Goal: Transaction & Acquisition: Obtain resource

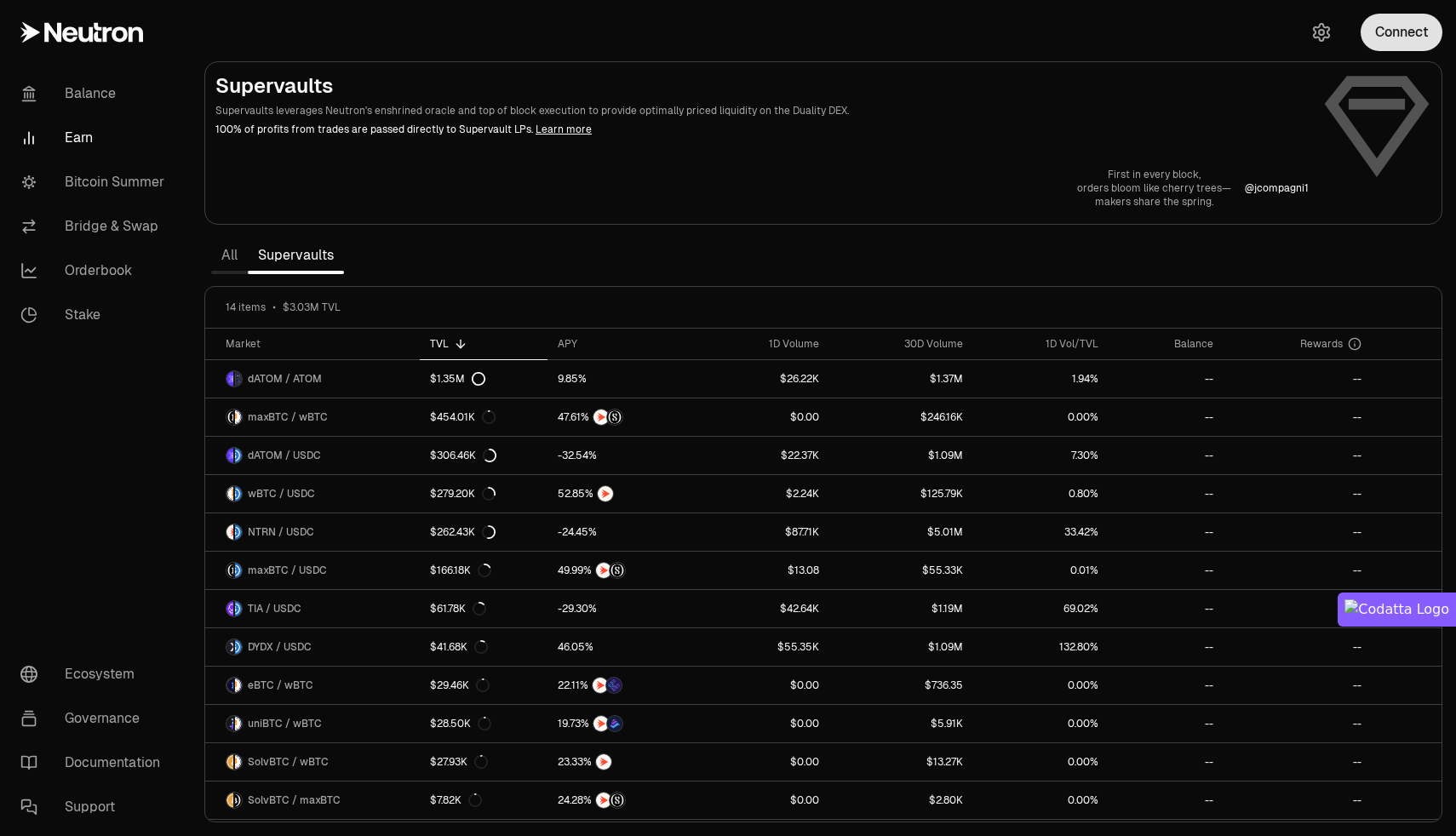
click at [1408, 41] on button "Connect" at bounding box center [1402, 32] width 82 height 37
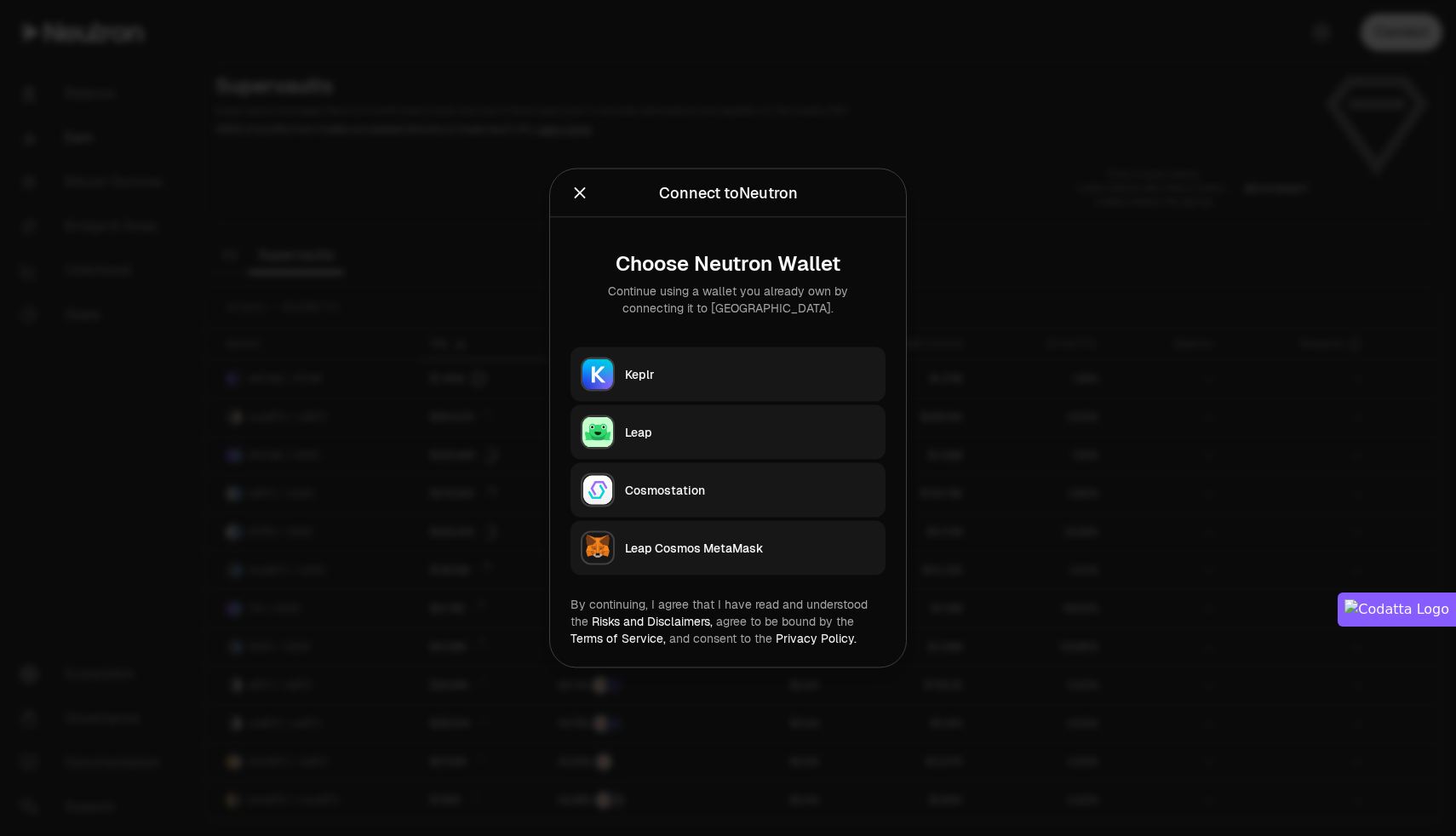
click at [668, 369] on div "Keplr" at bounding box center [750, 374] width 250 height 17
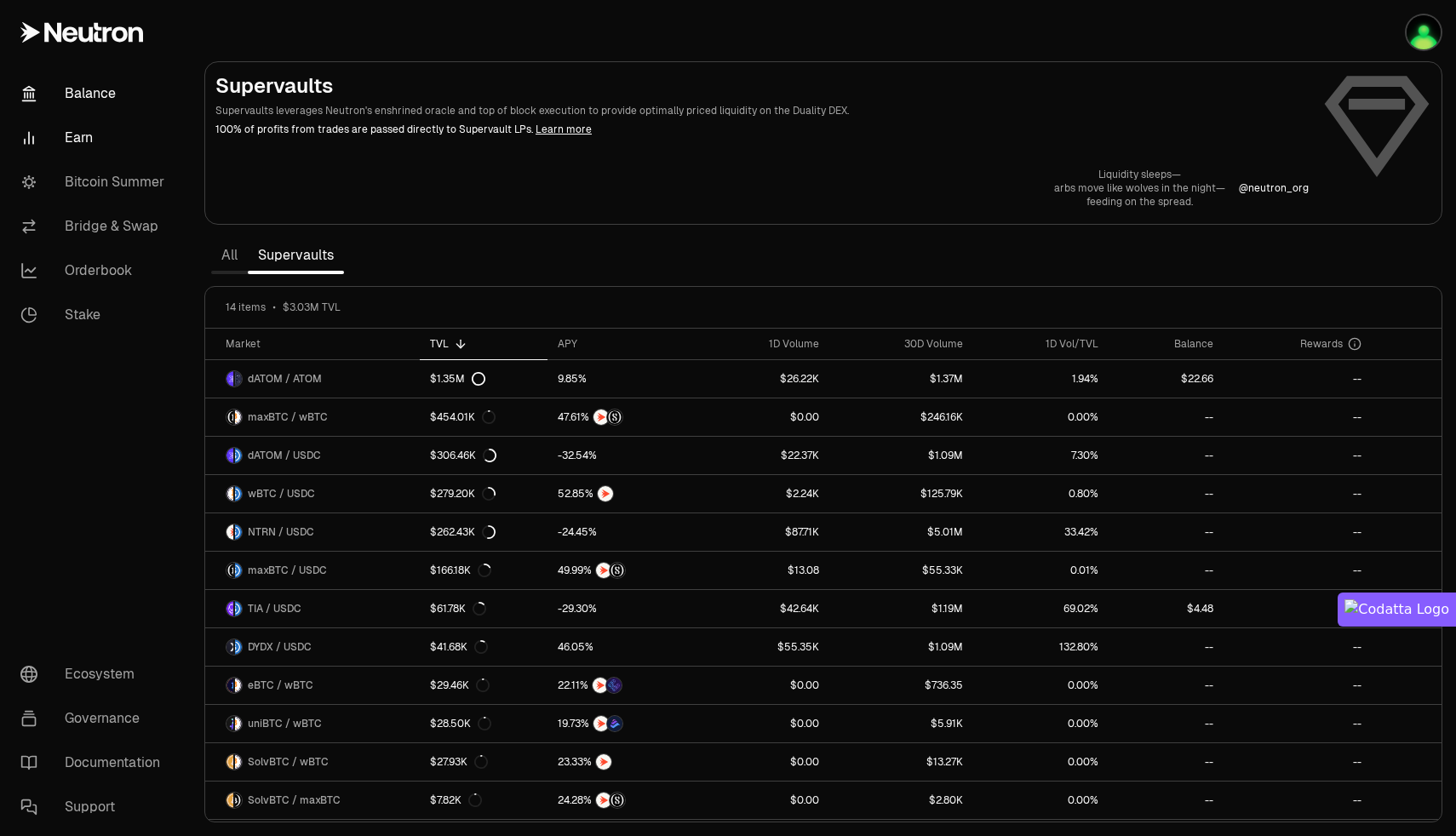
click at [97, 86] on link "Balance" at bounding box center [96, 94] width 177 height 45
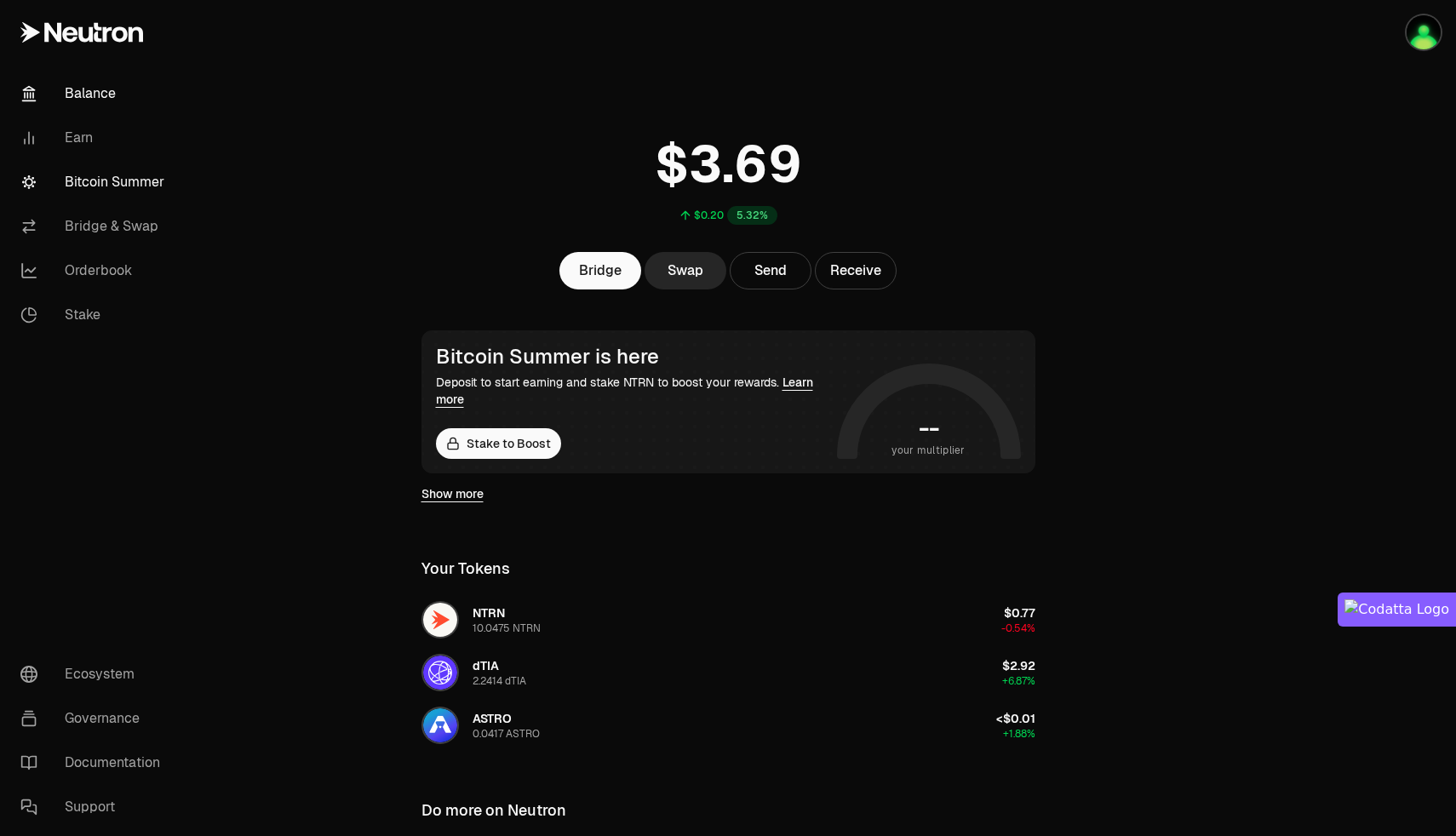
click at [81, 183] on link "Bitcoin Summer" at bounding box center [96, 182] width 177 height 45
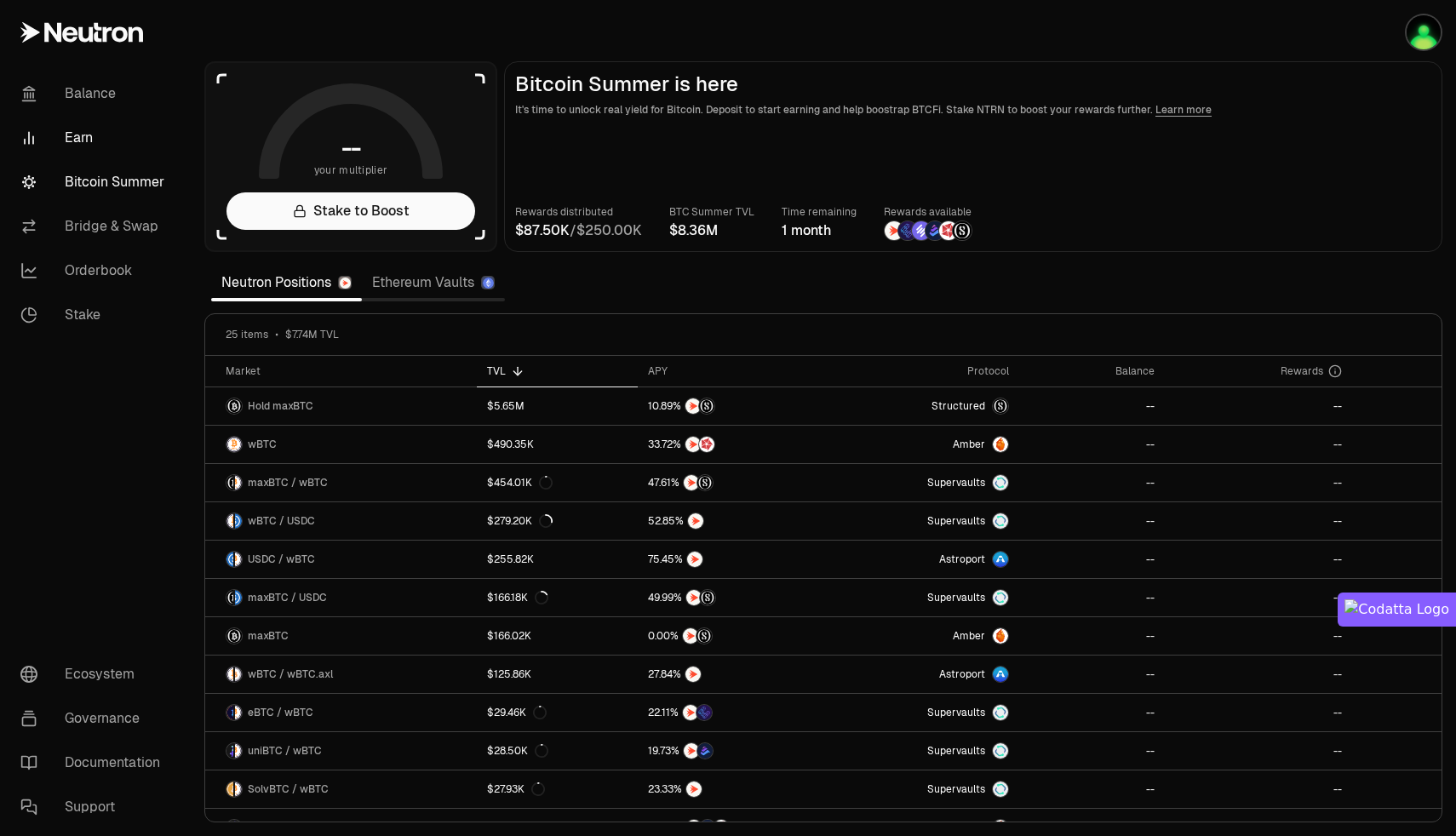
click at [79, 133] on link "Earn" at bounding box center [96, 138] width 177 height 45
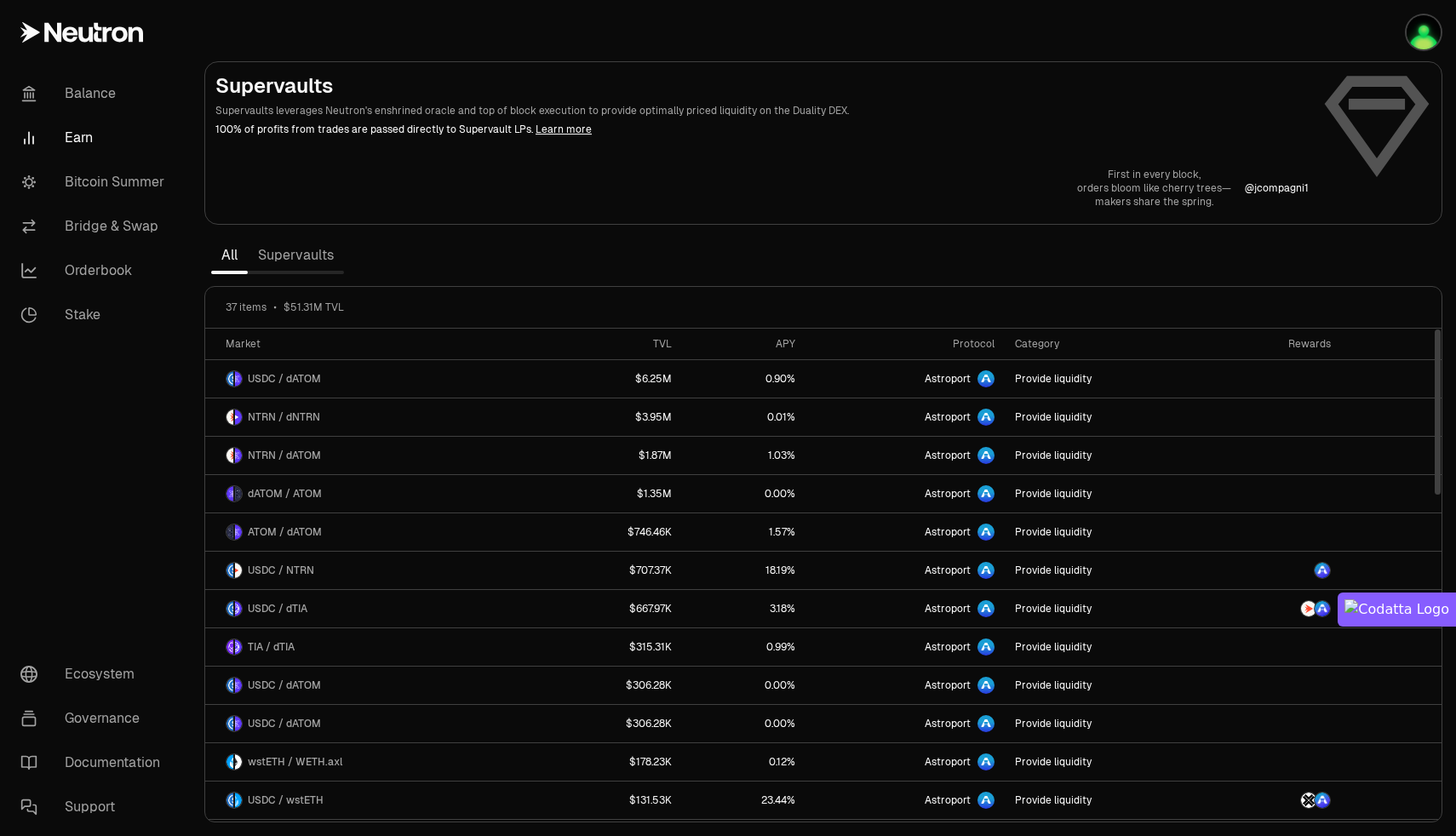
click at [292, 261] on link "Supervaults" at bounding box center [296, 255] width 96 height 34
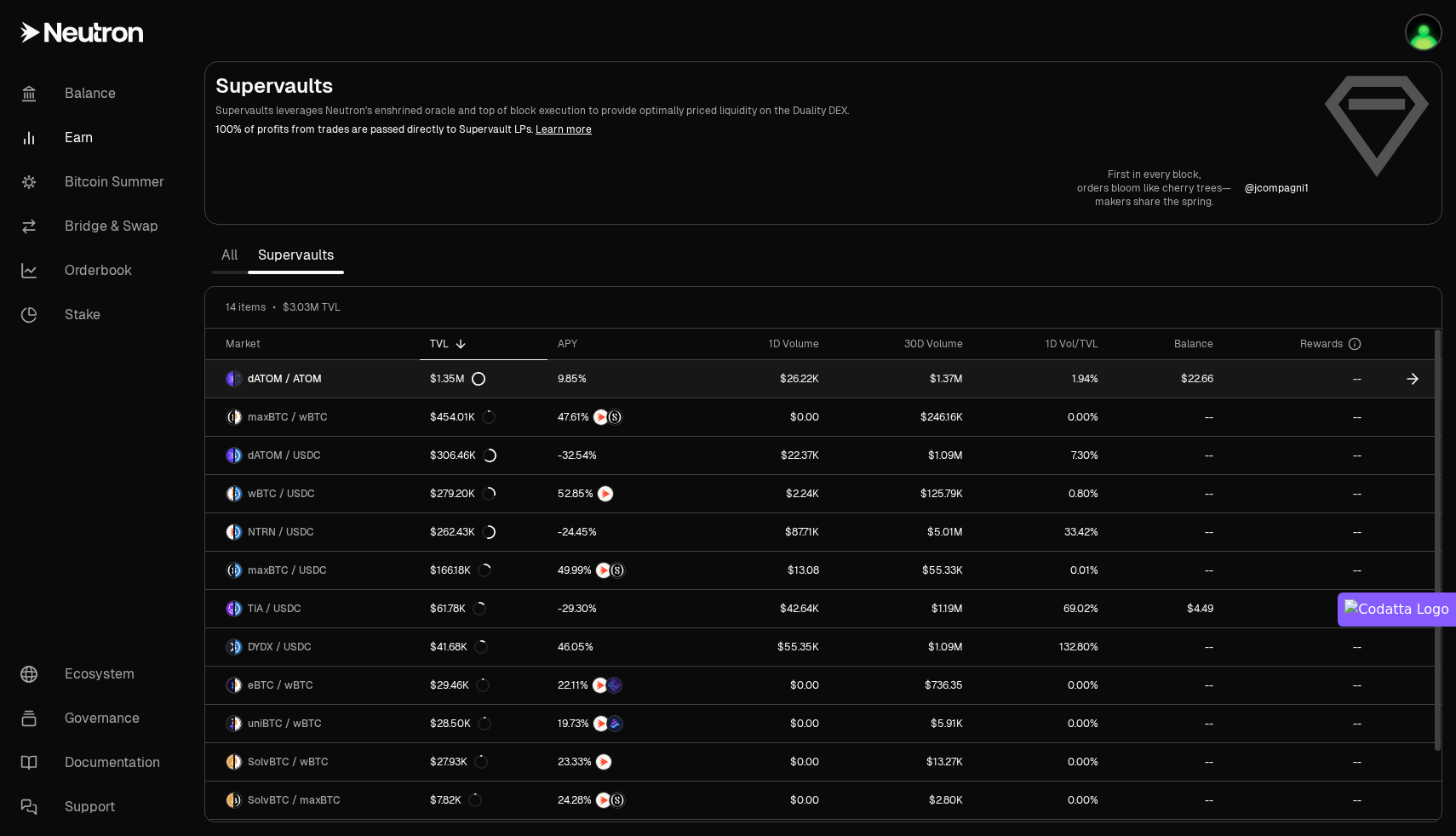
click at [872, 379] on link "$1.37M" at bounding box center [901, 378] width 144 height 37
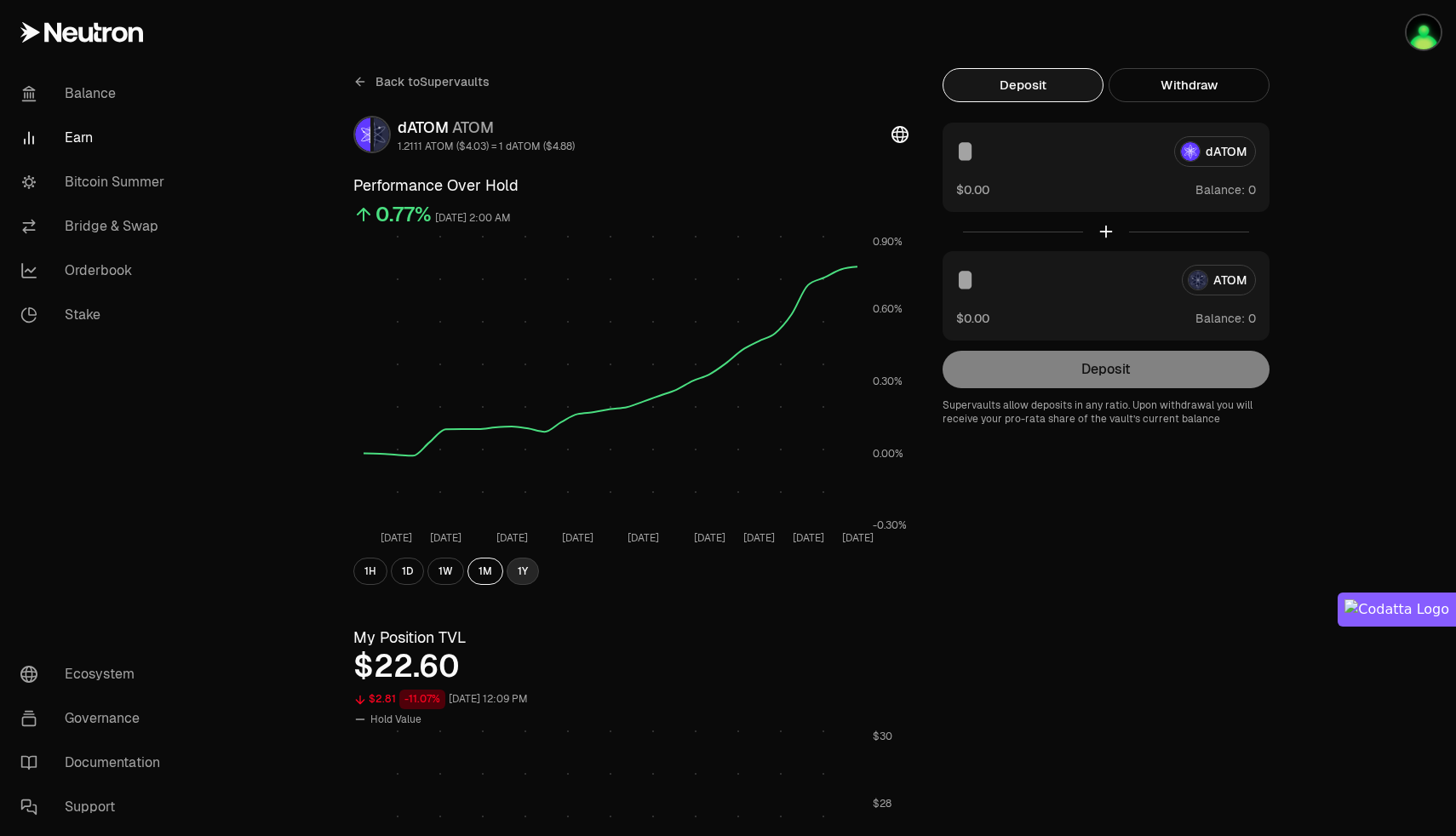
click at [528, 565] on button "1Y" at bounding box center [522, 571] width 32 height 28
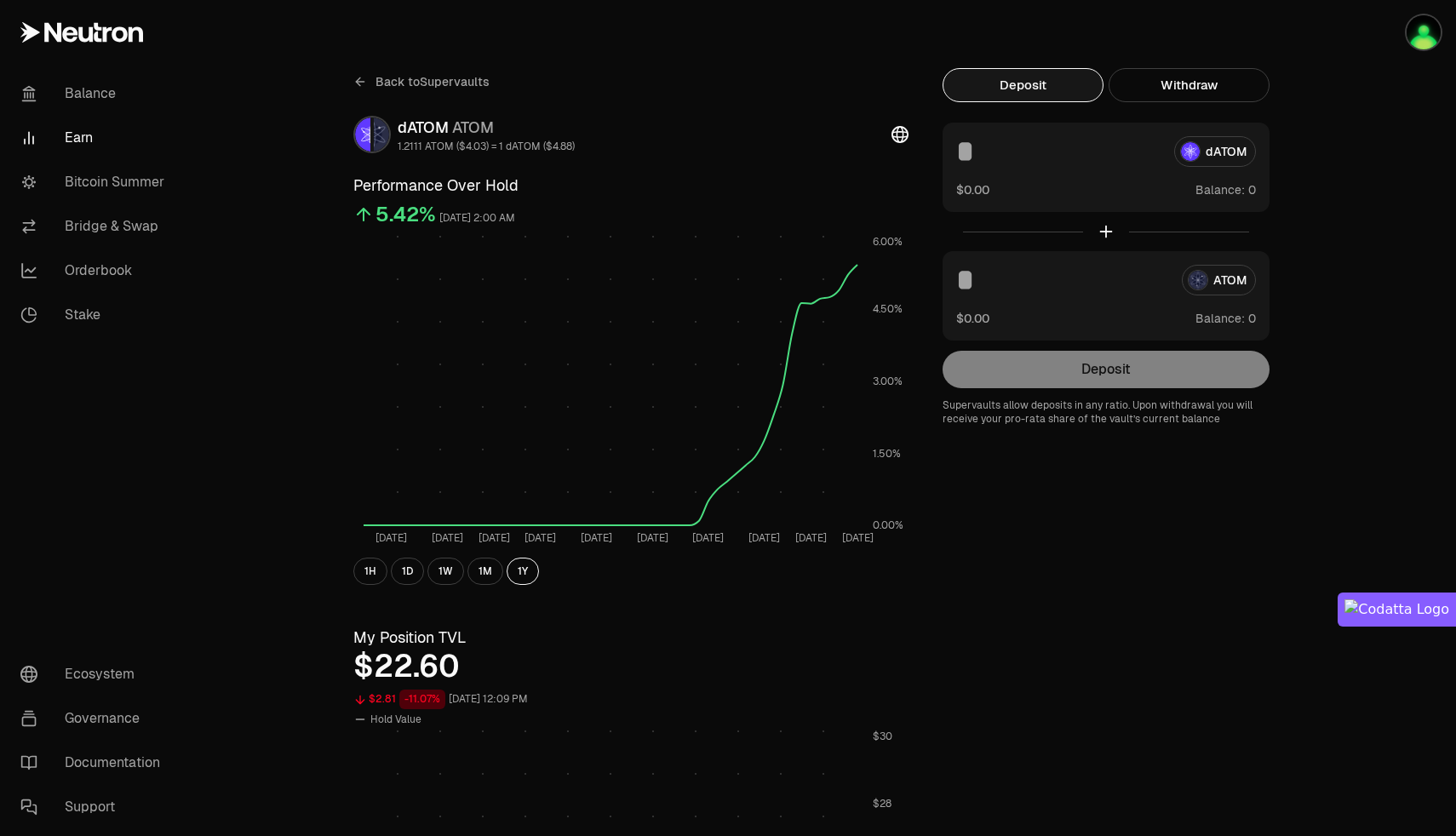
click at [71, 141] on link "Earn" at bounding box center [96, 138] width 177 height 45
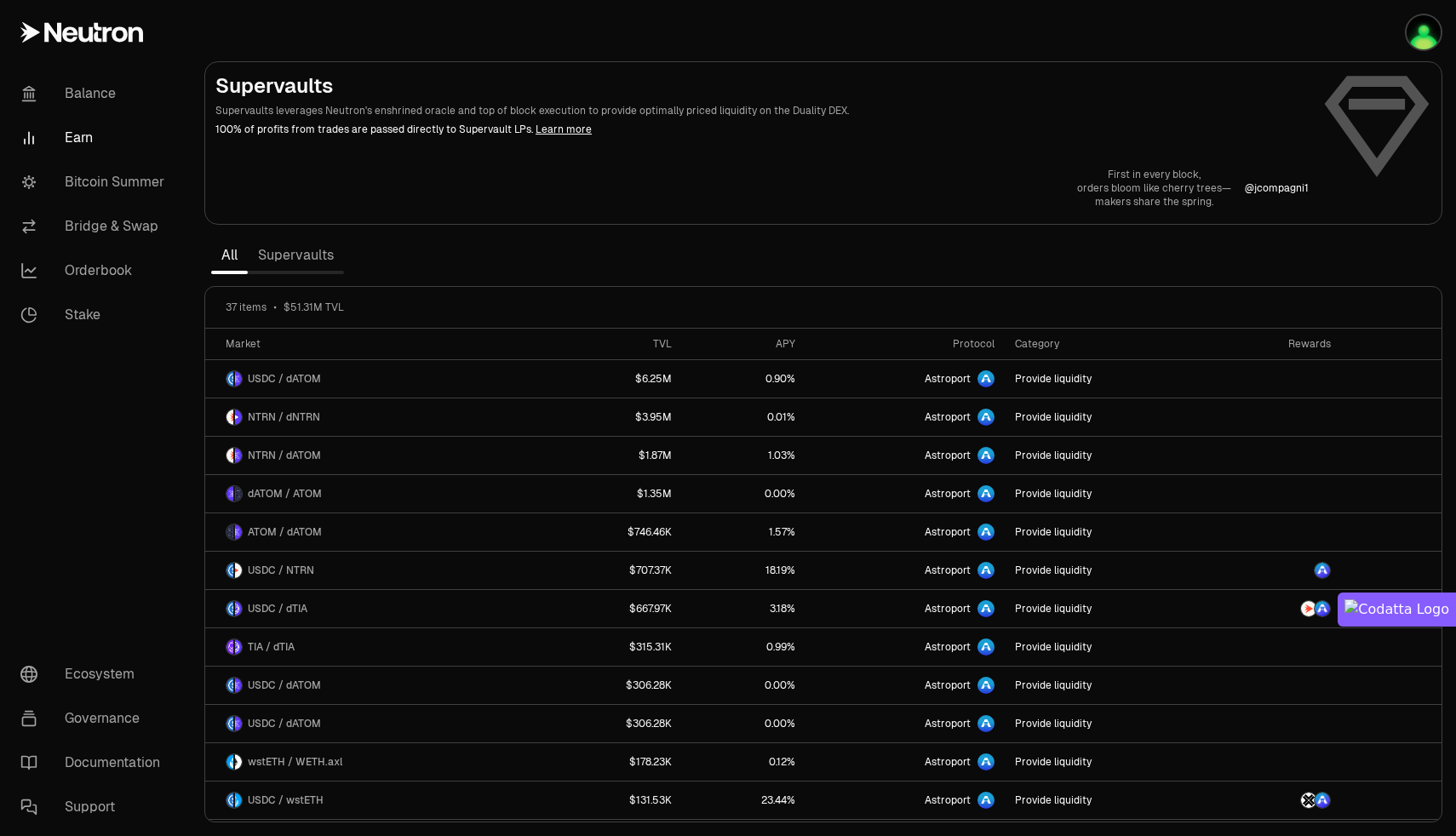
click at [286, 249] on link "Supervaults" at bounding box center [296, 255] width 96 height 34
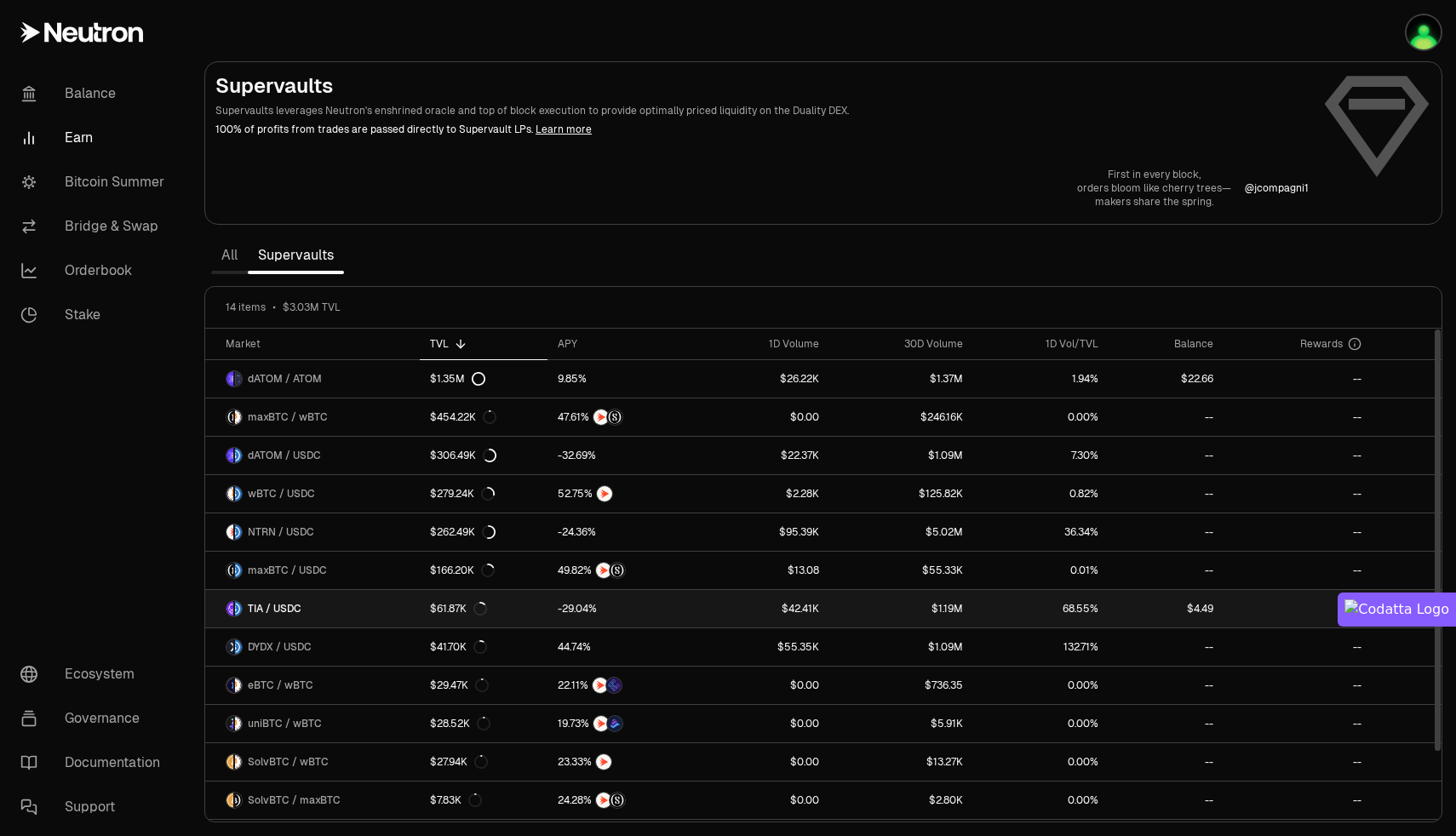
click at [840, 618] on link "$1.19M" at bounding box center [901, 608] width 144 height 37
